Goal: Find specific page/section: Find specific page/section

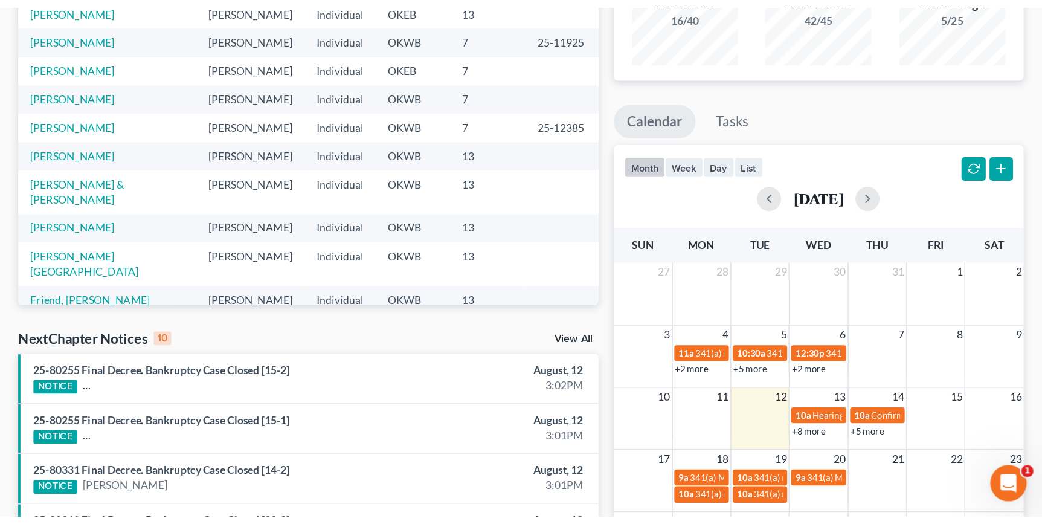
scroll to position [219, 0]
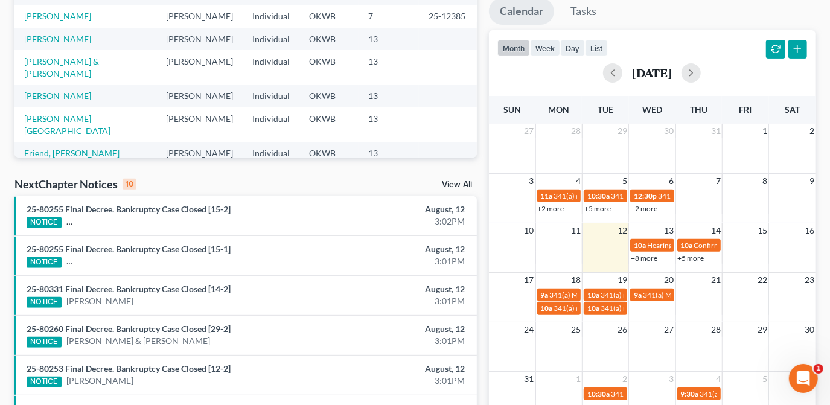
drag, startPoint x: 653, startPoint y: 258, endPoint x: 758, endPoint y: 149, distance: 151.2
click at [653, 257] on link "+8 more" at bounding box center [644, 258] width 27 height 9
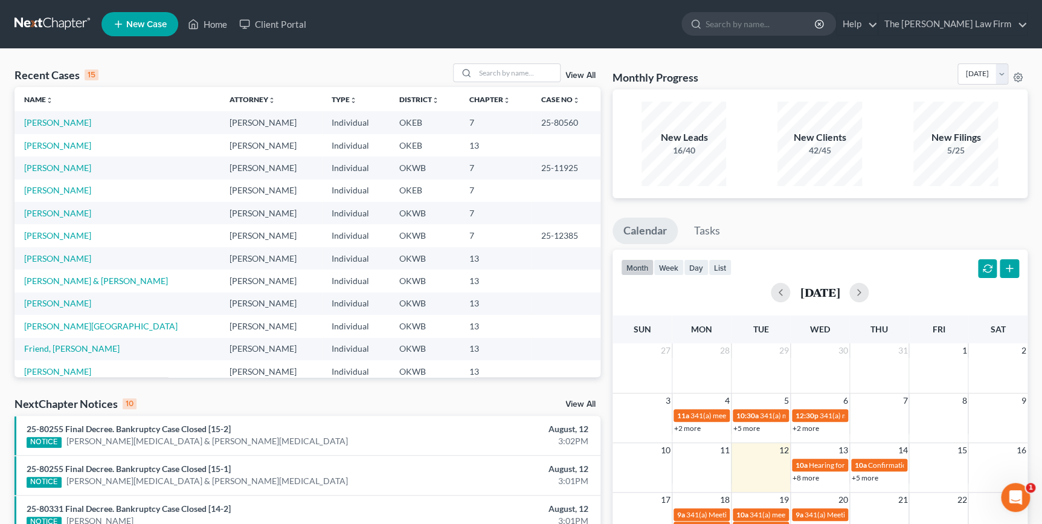
scroll to position [0, 0]
click at [516, 77] on input "search" at bounding box center [517, 73] width 85 height 18
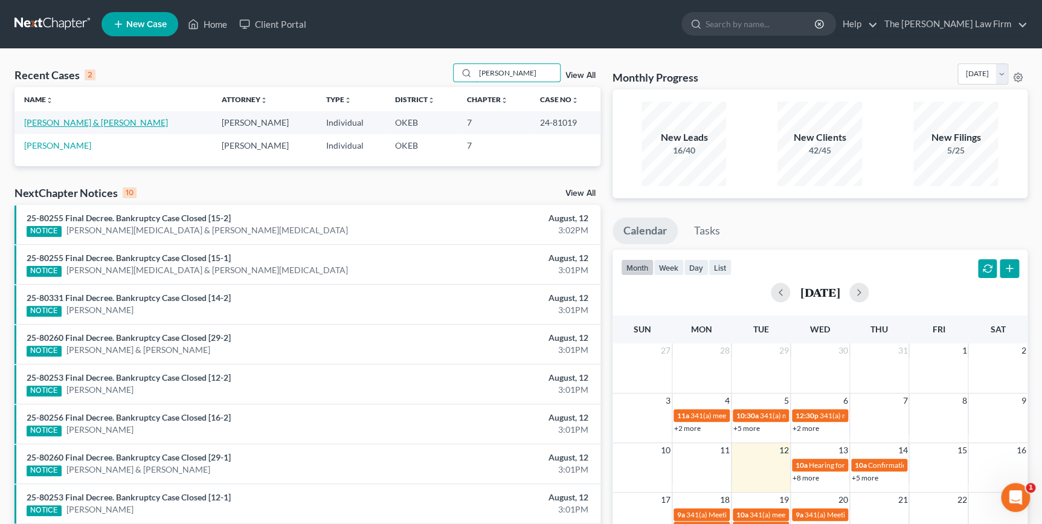
type input "[PERSON_NAME]"
click at [106, 124] on link "[PERSON_NAME] & [PERSON_NAME]" at bounding box center [96, 122] width 144 height 10
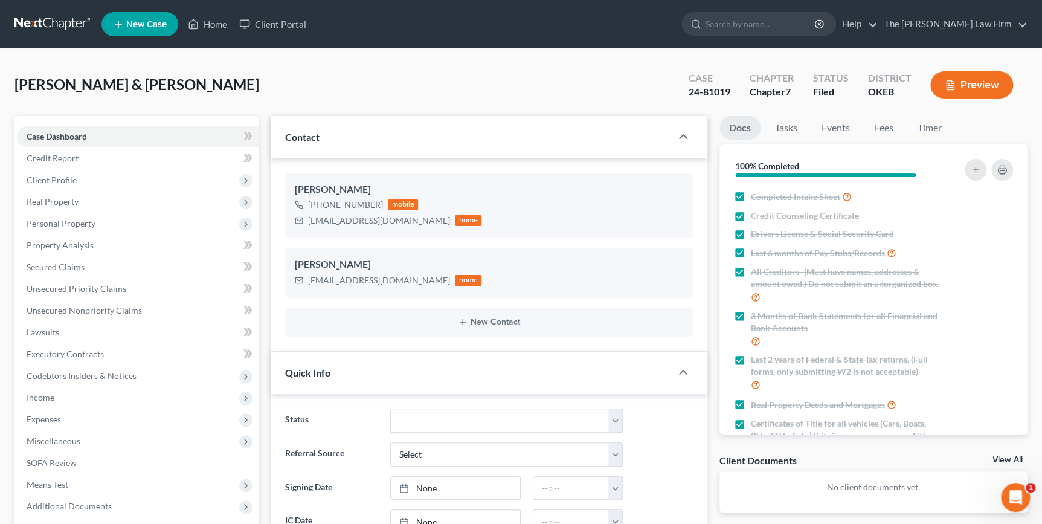
scroll to position [865, 0]
drag, startPoint x: 220, startPoint y: 23, endPoint x: 223, endPoint y: 107, distance: 84.0
click at [220, 23] on link "Home" at bounding box center [207, 24] width 51 height 22
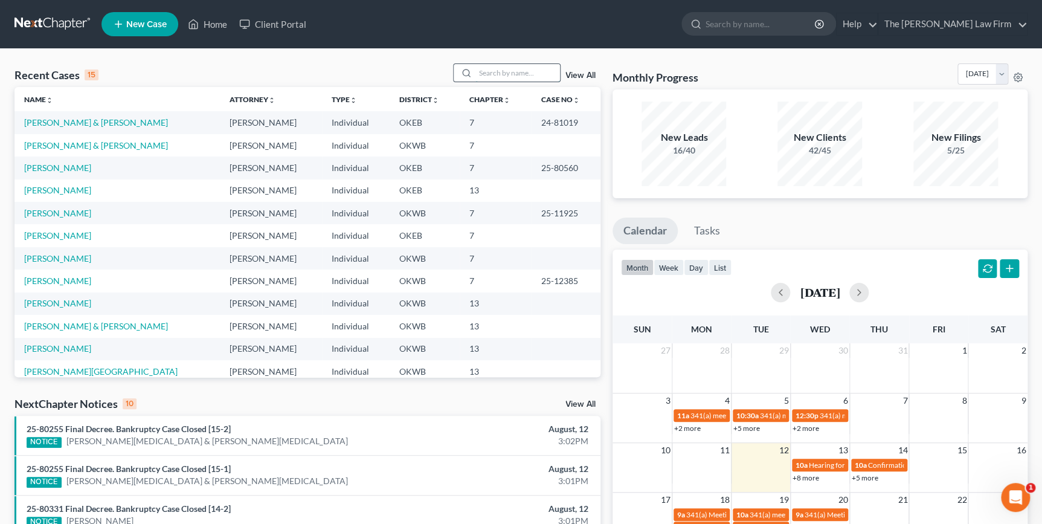
click at [503, 71] on input "search" at bounding box center [517, 73] width 85 height 18
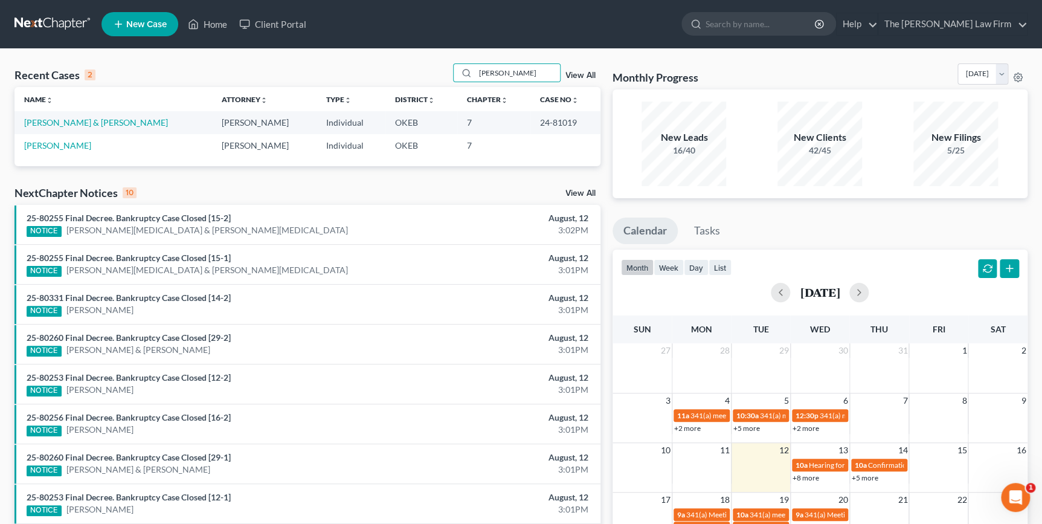
click at [802, 405] on link "+8 more" at bounding box center [805, 477] width 27 height 9
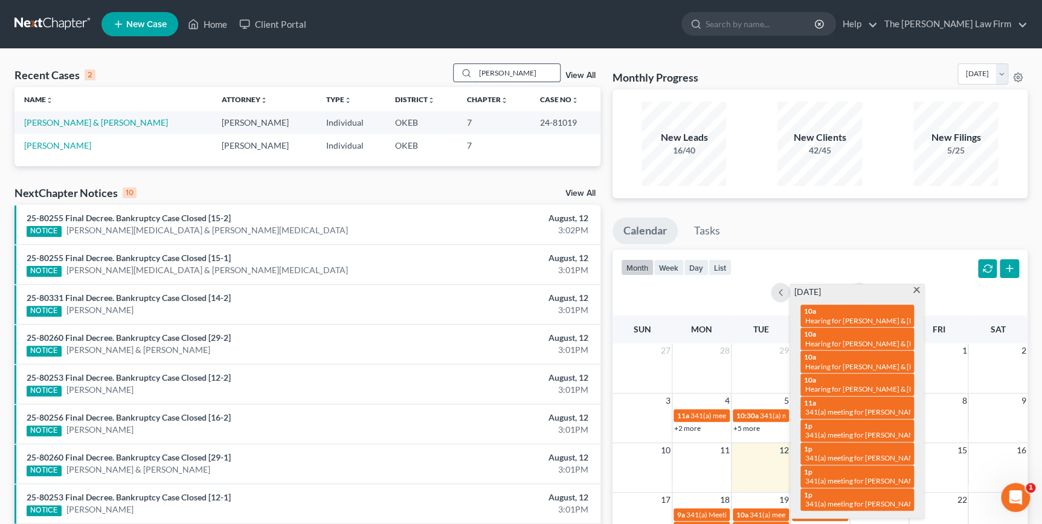
click at [533, 77] on input "[PERSON_NAME]" at bounding box center [517, 73] width 85 height 18
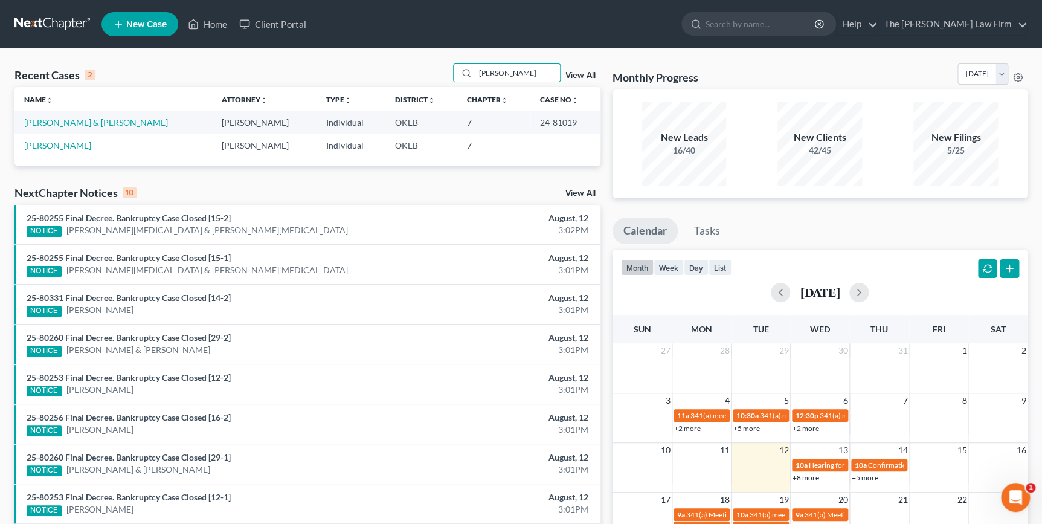
click at [809, 405] on link "+8 more" at bounding box center [805, 477] width 27 height 9
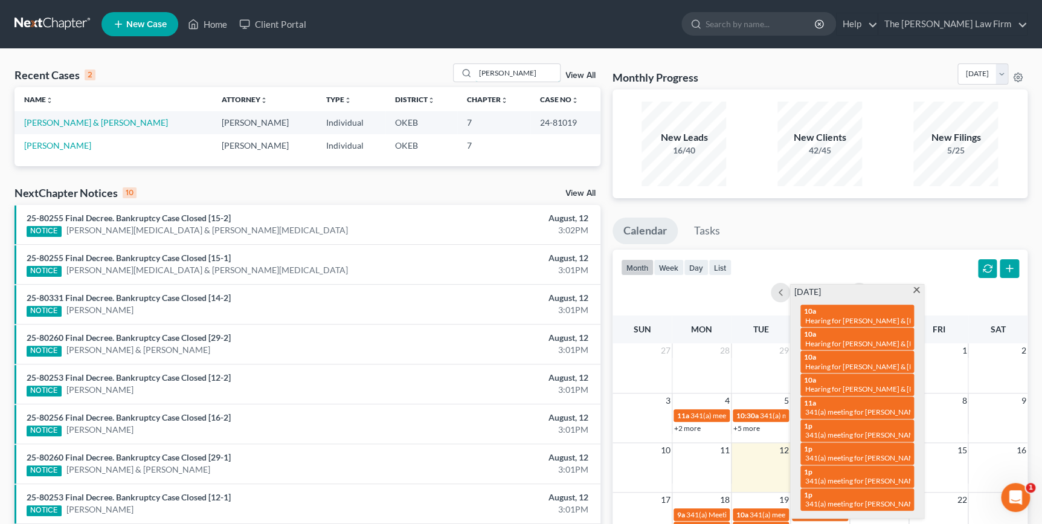
drag, startPoint x: 506, startPoint y: 72, endPoint x: 412, endPoint y: 83, distance: 94.9
click at [412, 83] on div "Recent Cases 2 [PERSON_NAME] View All" at bounding box center [307, 75] width 586 height 24
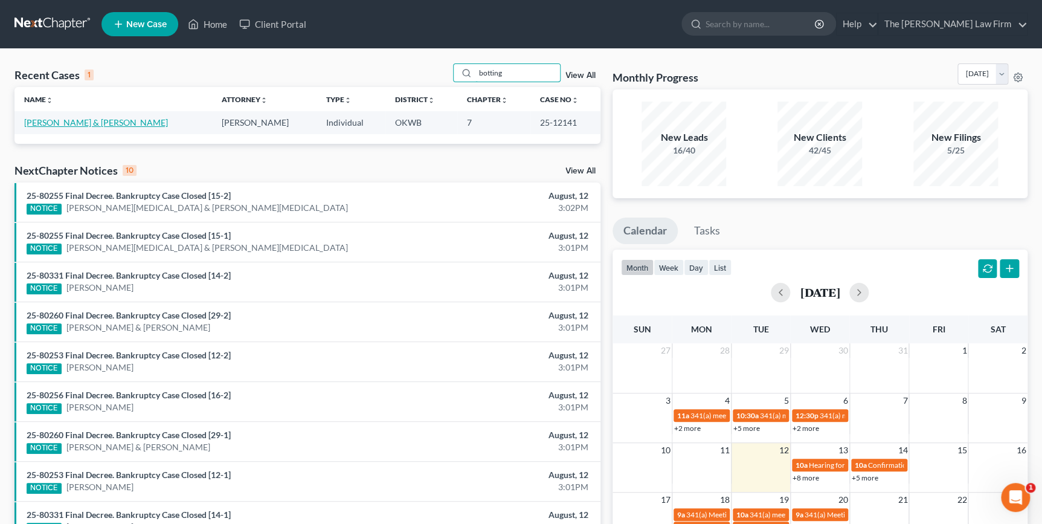
type input "botting"
click at [126, 121] on link "[PERSON_NAME] & [PERSON_NAME]" at bounding box center [96, 122] width 144 height 10
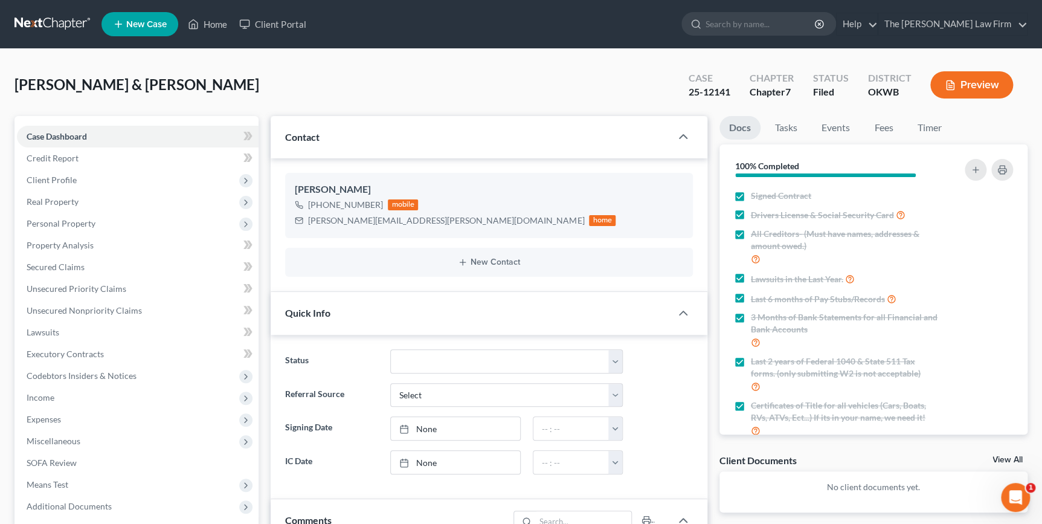
scroll to position [355, 0]
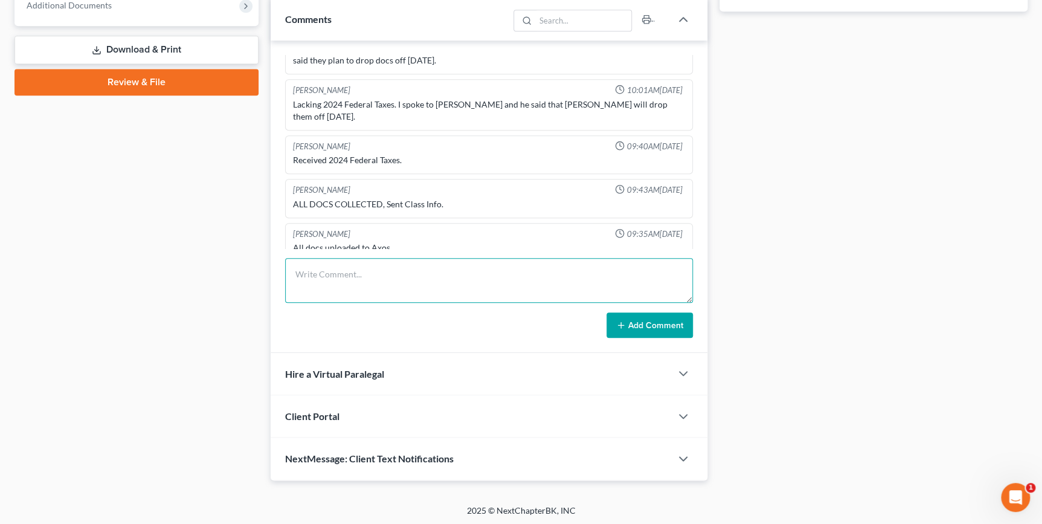
click at [513, 271] on textarea at bounding box center [488, 280] width 407 height 45
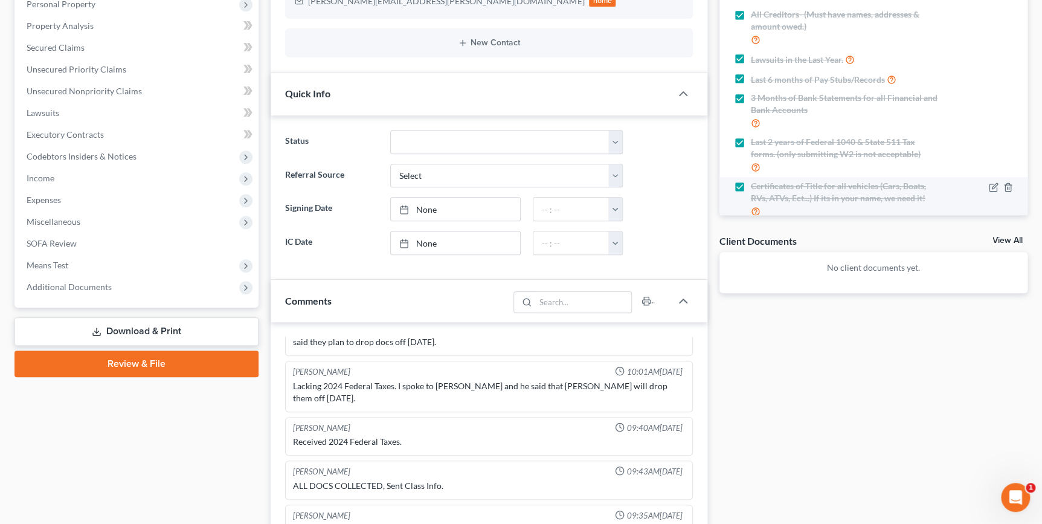
scroll to position [116, 0]
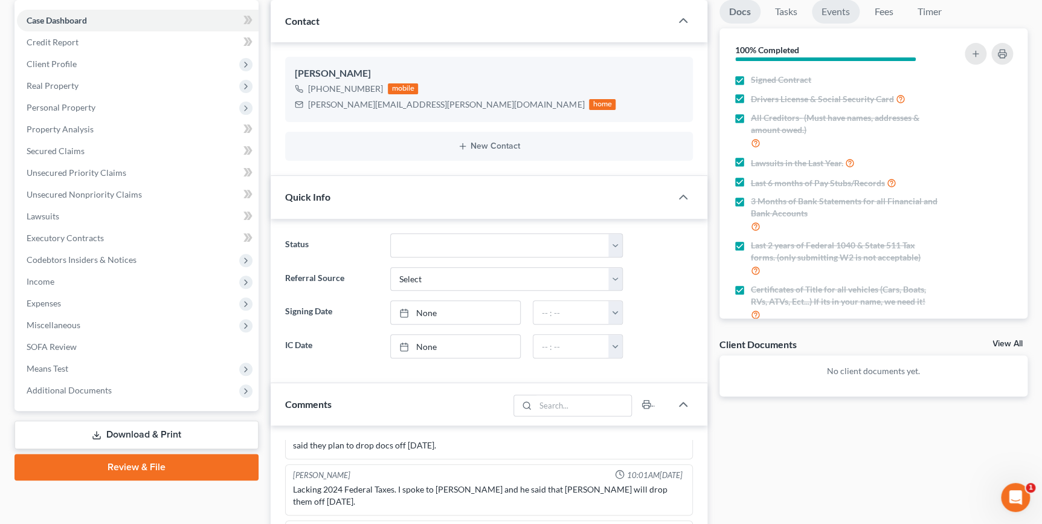
click at [830, 10] on link "Events" at bounding box center [836, 12] width 48 height 24
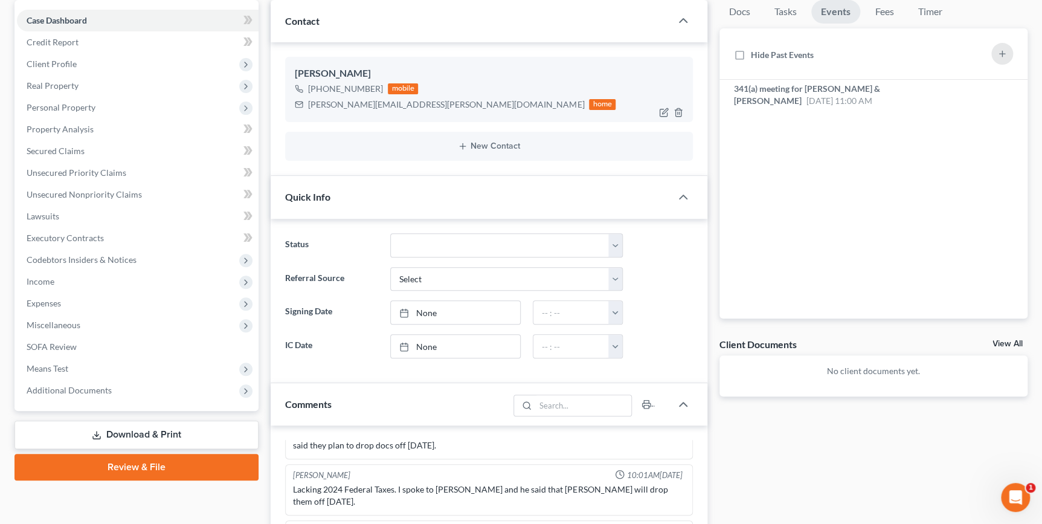
drag, startPoint x: 377, startPoint y: 86, endPoint x: 320, endPoint y: 85, distance: 57.4
click at [303, 89] on div "[PHONE_NUMBER] mobile" at bounding box center [455, 89] width 321 height 16
copy div "[PHONE_NUMBER]"
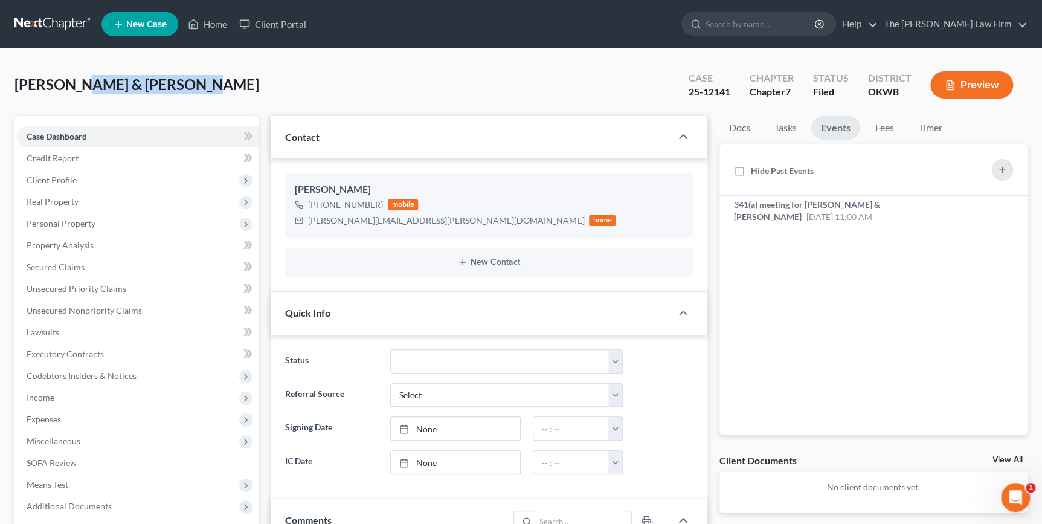
drag, startPoint x: 69, startPoint y: 81, endPoint x: 191, endPoint y: 90, distance: 122.3
click at [191, 90] on span "[PERSON_NAME] & [PERSON_NAME]" at bounding box center [136, 84] width 245 height 18
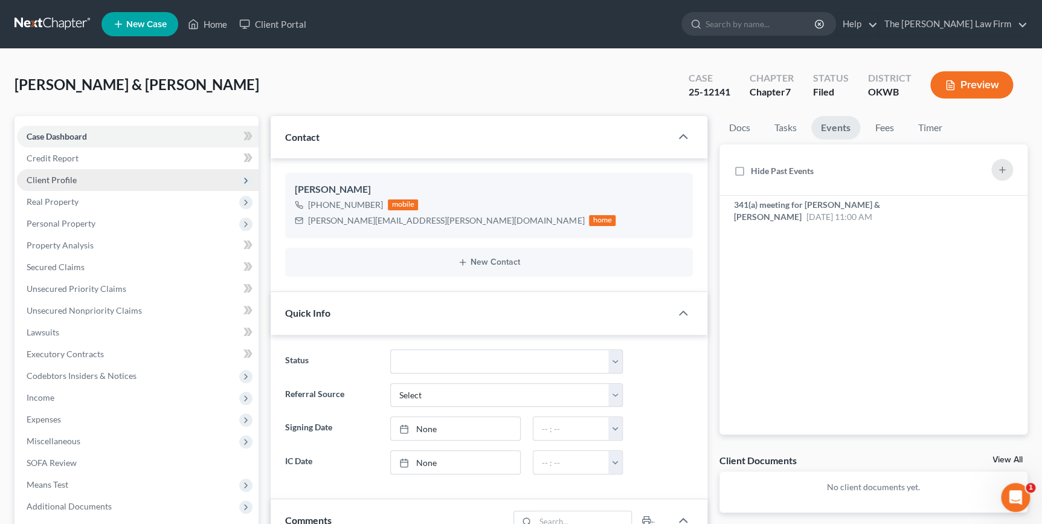
click at [91, 180] on span "Client Profile" at bounding box center [138, 180] width 242 height 22
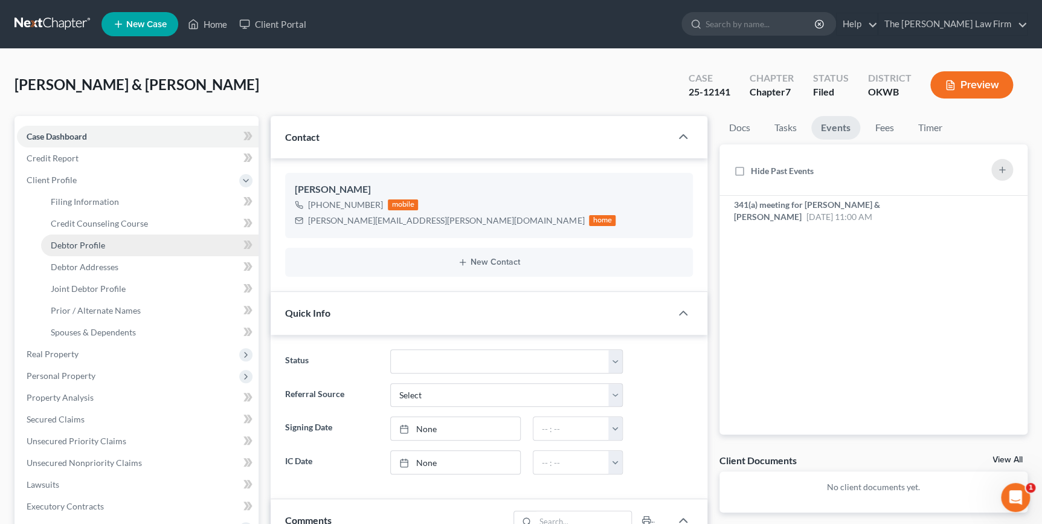
click at [129, 242] on link "Debtor Profile" at bounding box center [149, 245] width 217 height 22
select select "1"
select select "4"
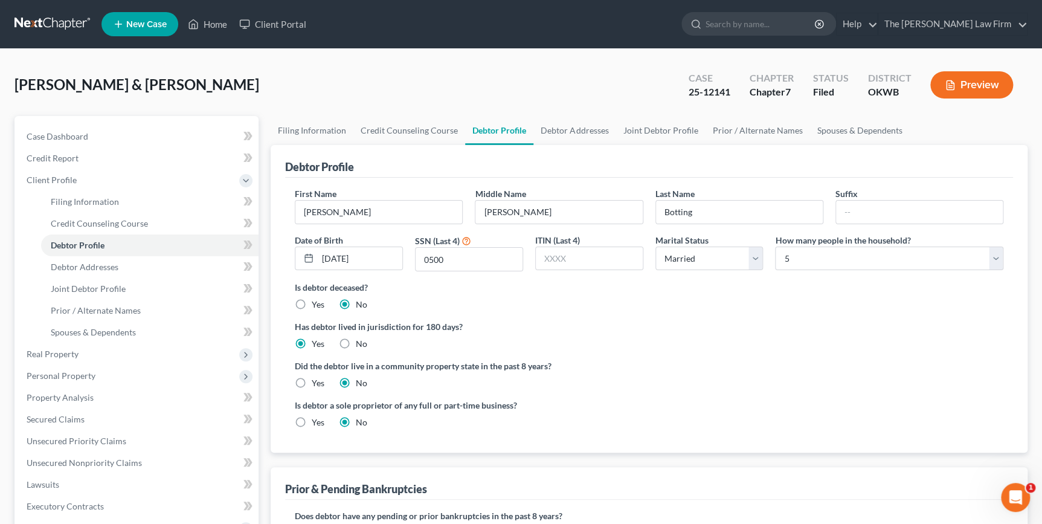
click at [345, 86] on div "[PERSON_NAME] & [PERSON_NAME] Upgraded Case 25-12141 Chapter Chapter 7 Status F…" at bounding box center [520, 89] width 1013 height 53
click at [205, 24] on link "Home" at bounding box center [207, 24] width 51 height 22
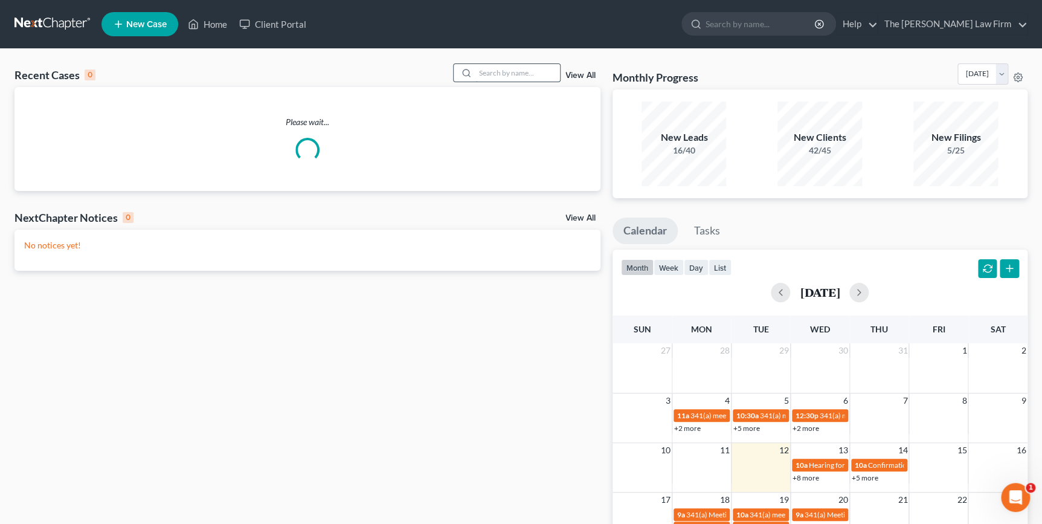
click at [521, 75] on input "search" at bounding box center [517, 73] width 85 height 18
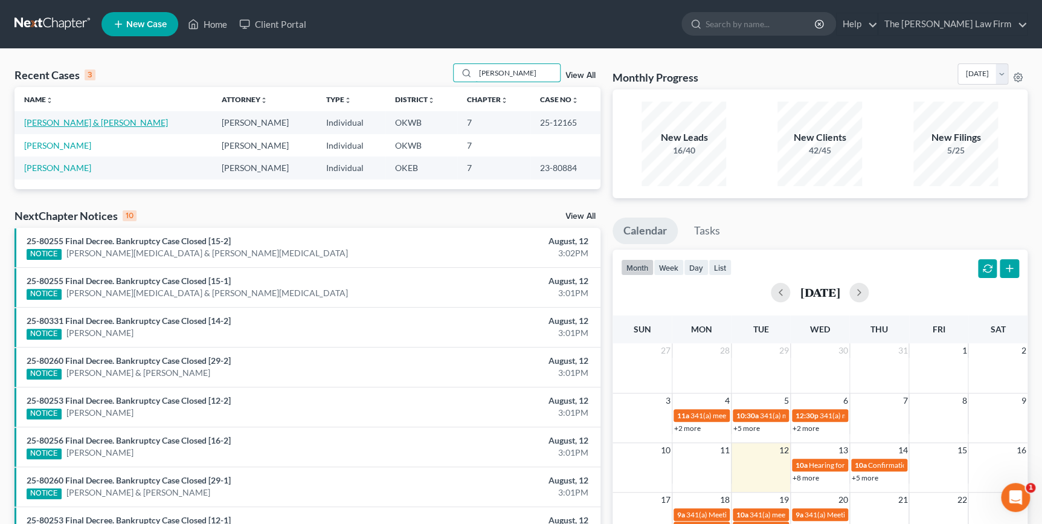
type input "[PERSON_NAME]"
click at [98, 124] on link "[PERSON_NAME] & [PERSON_NAME]" at bounding box center [96, 122] width 144 height 10
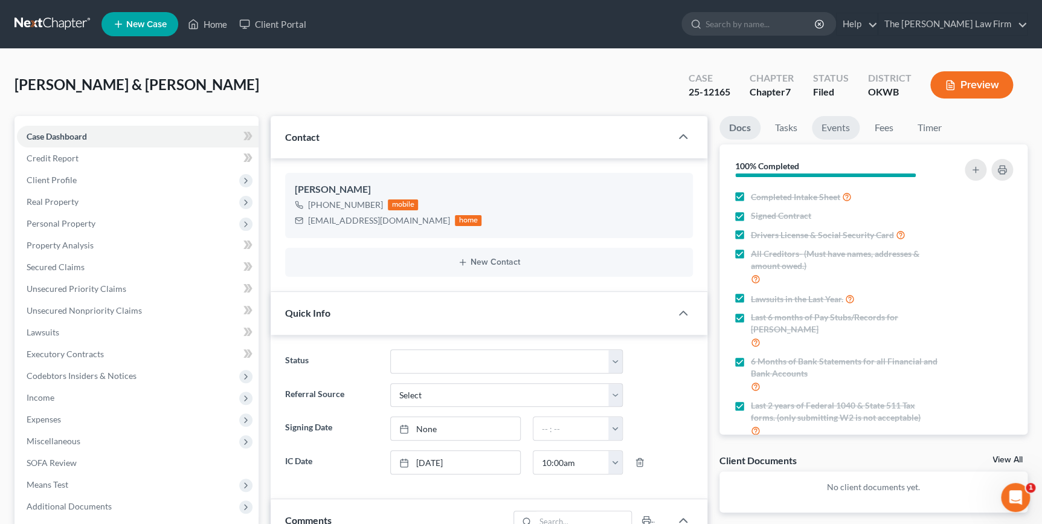
scroll to position [1129, 0]
click at [830, 124] on link "Events" at bounding box center [836, 128] width 48 height 24
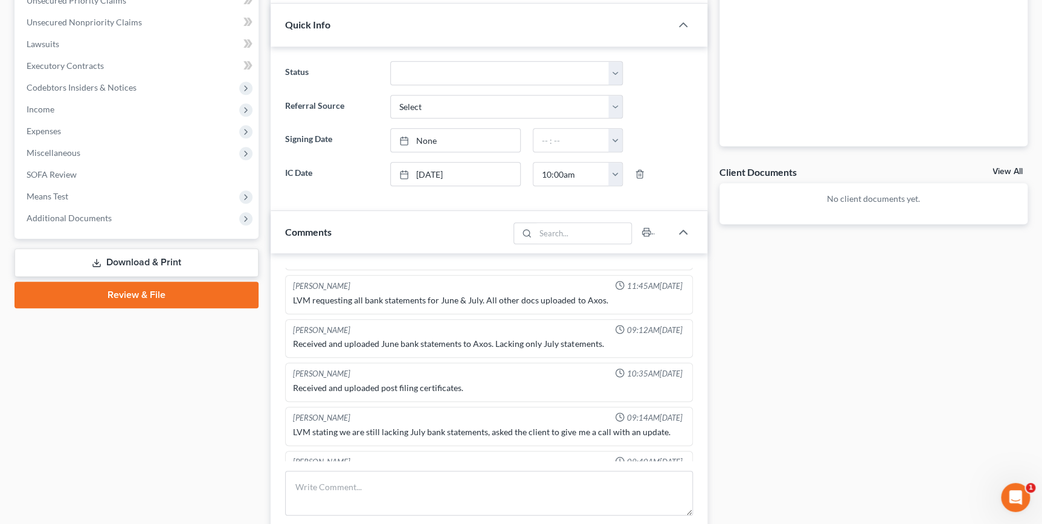
scroll to position [0, 0]
